Goal: Information Seeking & Learning: Learn about a topic

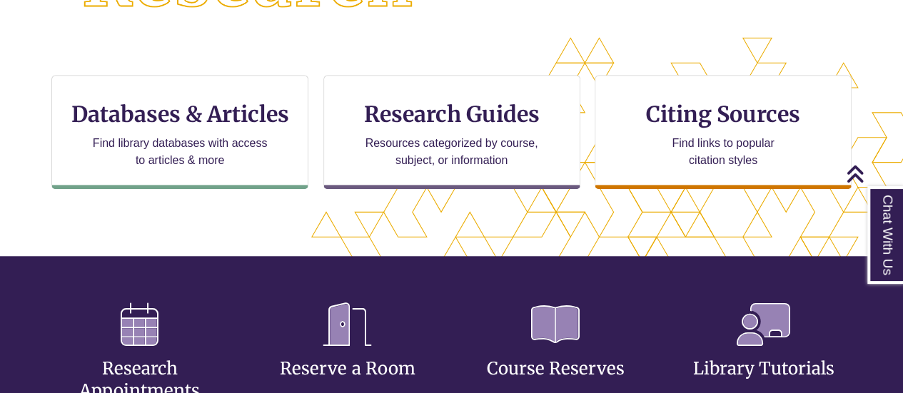
scroll to position [444, 0]
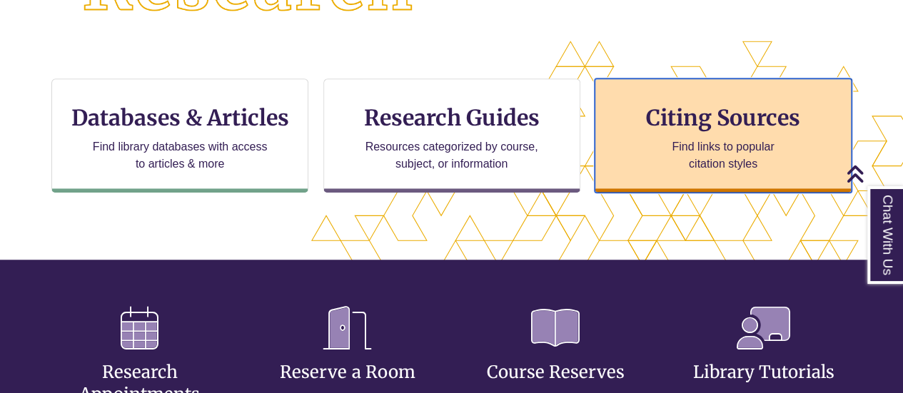
click at [771, 144] on p "Find links to popular citation styles" at bounding box center [722, 155] width 139 height 34
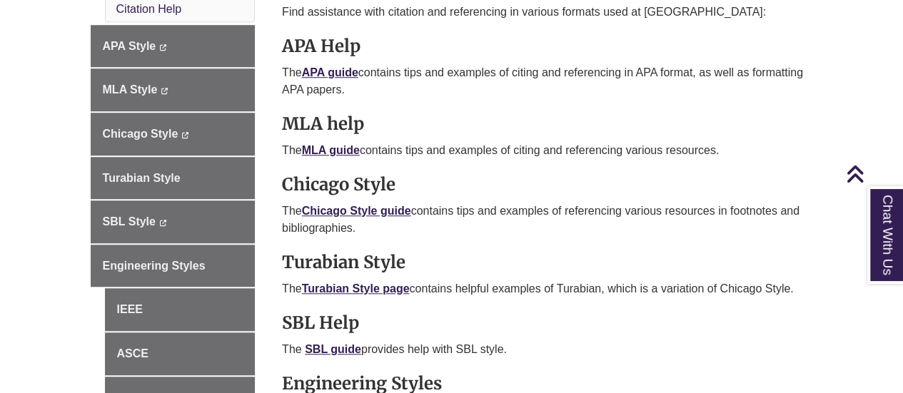
scroll to position [471, 0]
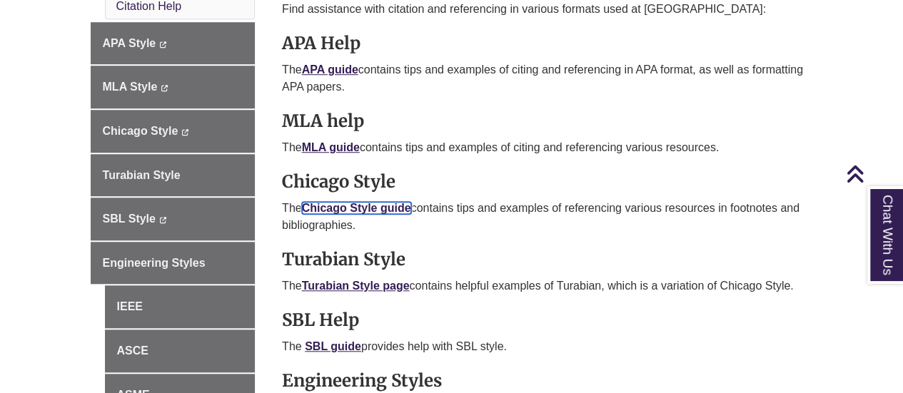
click at [350, 210] on link "Chicago Style guide" at bounding box center [356, 208] width 109 height 12
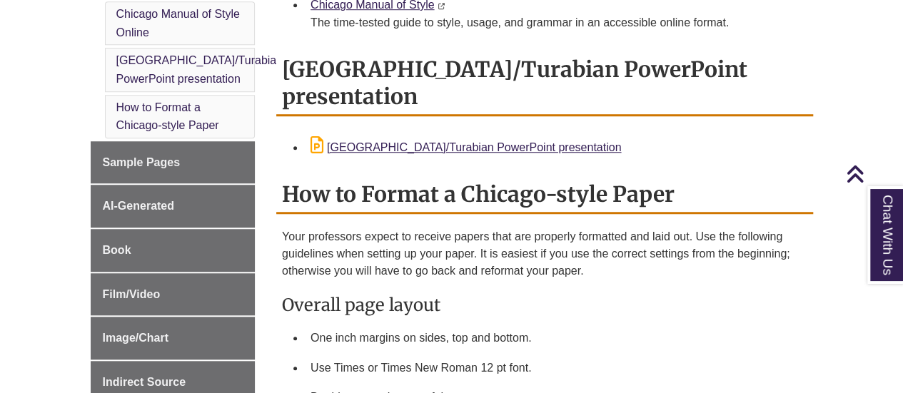
scroll to position [482, 0]
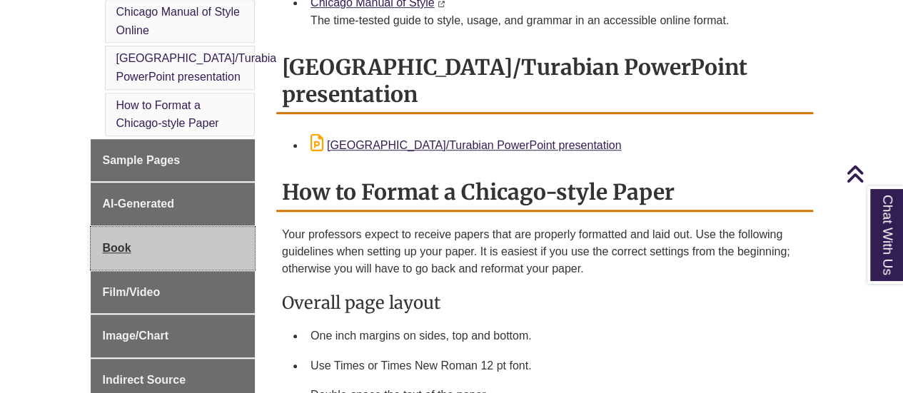
click at [217, 227] on link "Book" at bounding box center [173, 248] width 165 height 43
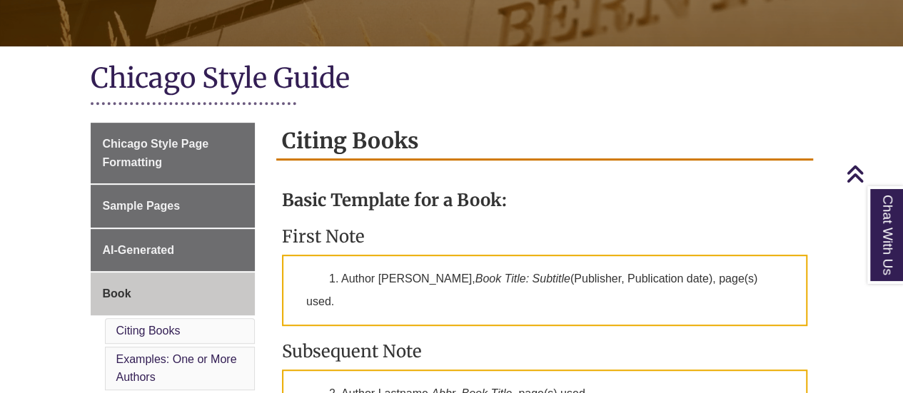
scroll to position [275, 0]
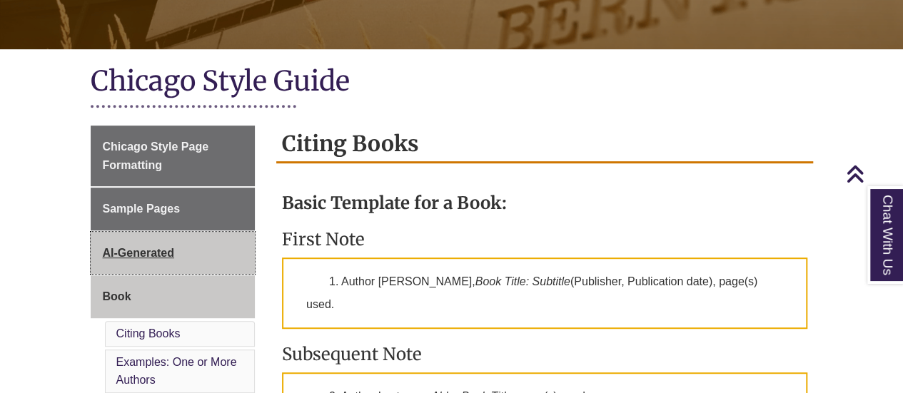
click at [166, 263] on link "AI-Generated" at bounding box center [173, 253] width 165 height 43
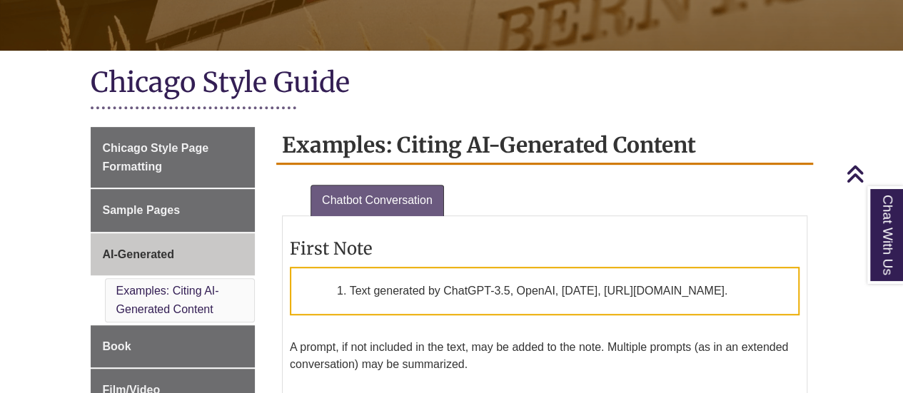
scroll to position [273, 0]
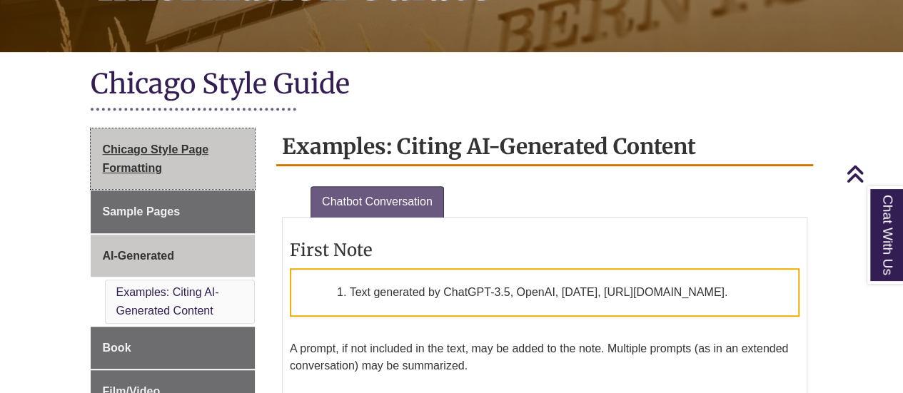
click at [207, 148] on span "Chicago Style Page Formatting" at bounding box center [156, 158] width 106 height 31
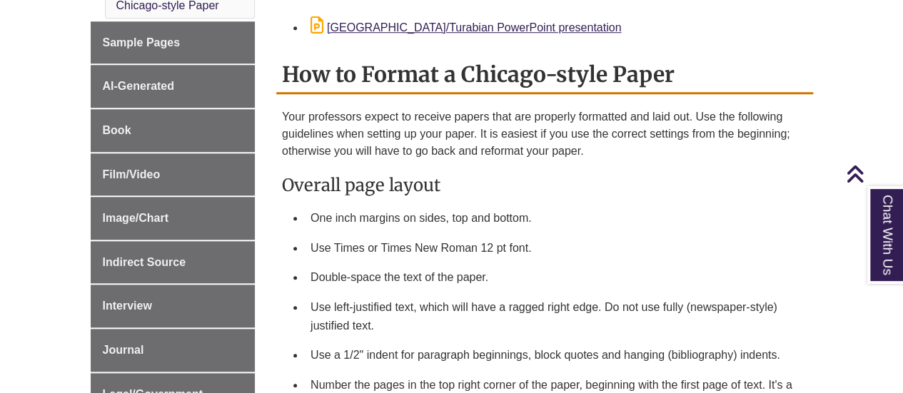
scroll to position [601, 0]
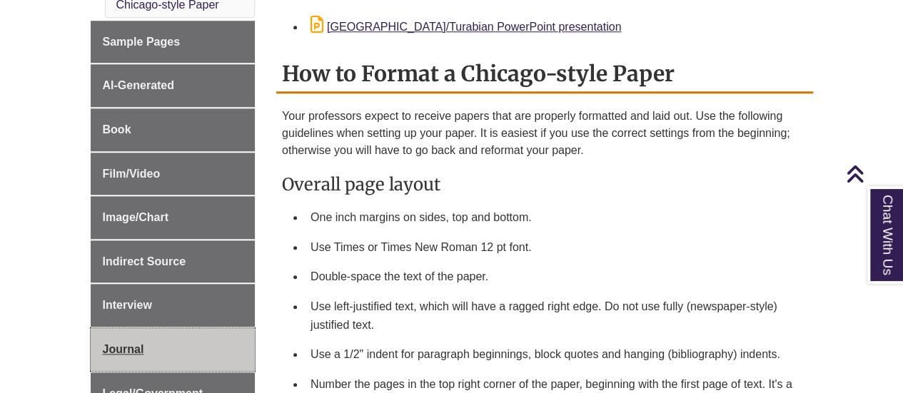
click at [158, 333] on link "Journal" at bounding box center [173, 349] width 165 height 43
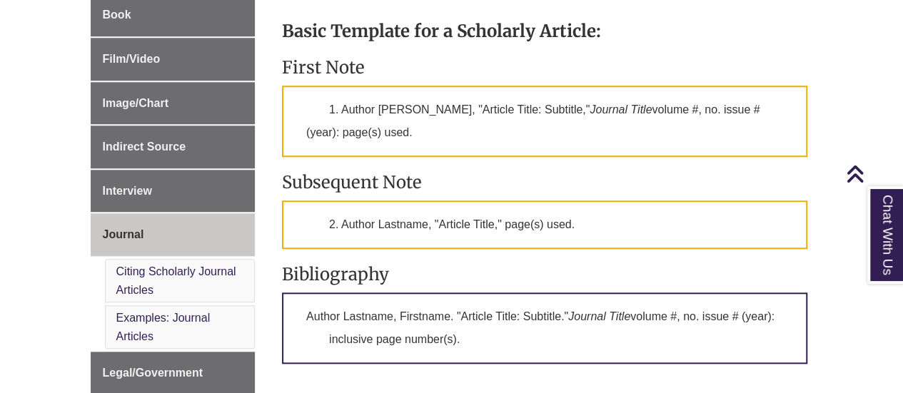
scroll to position [557, 0]
